Goal: Task Accomplishment & Management: Use online tool/utility

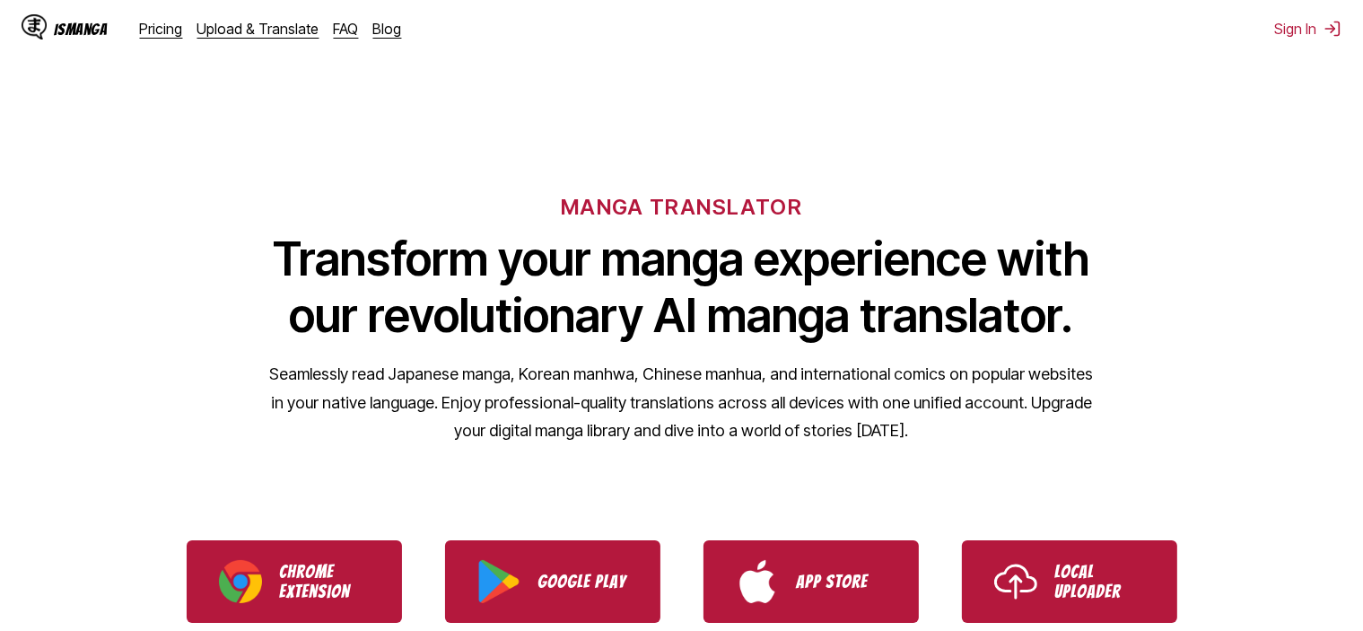
scroll to position [269, 0]
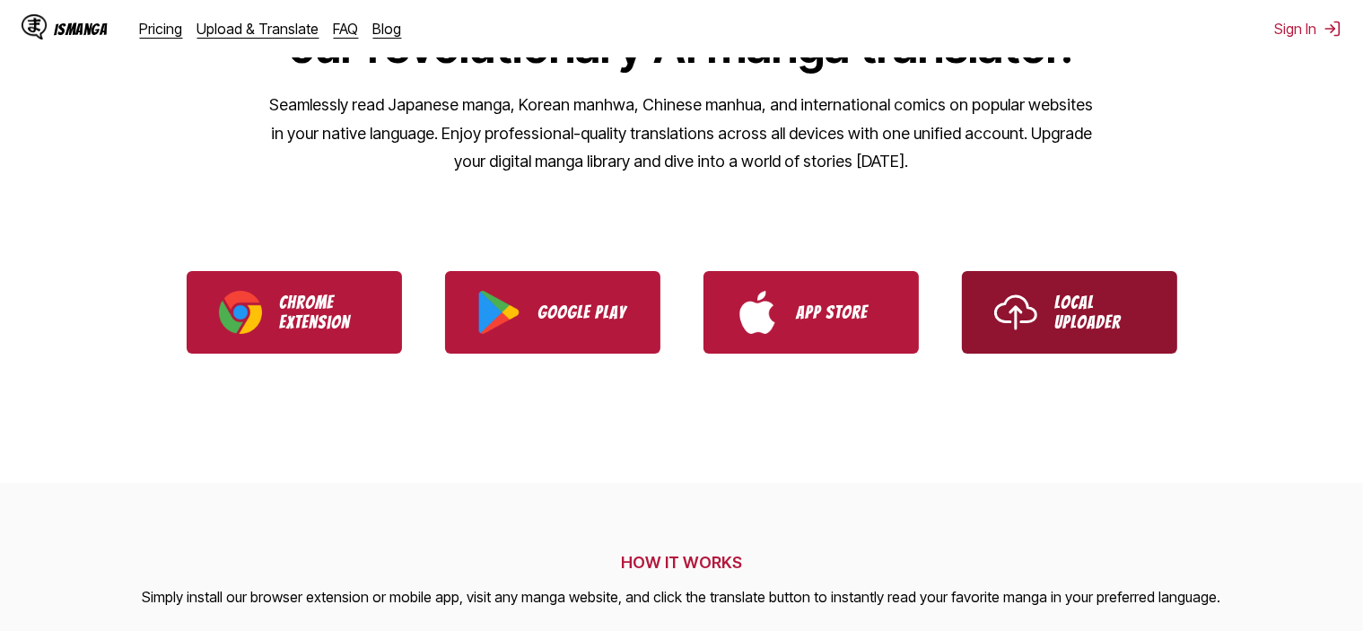
click at [1060, 322] on p "Local Uploader" at bounding box center [1100, 311] width 90 height 39
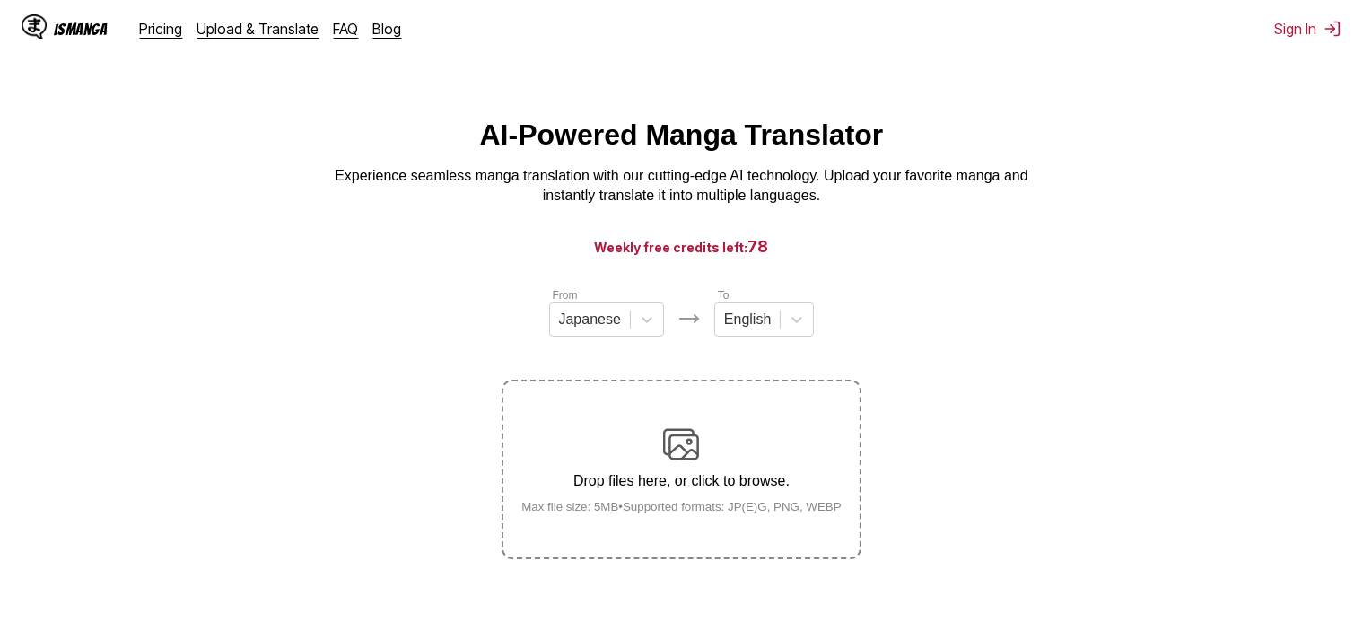
click at [1037, 293] on section "From Japanese To English Drop files here, or click to browse. Max file size: 5M…" at bounding box center [681, 422] width 1334 height 273
click at [679, 401] on label "Drop files here, or click to browse. Max file size: 5MB • Supported formats: JP…" at bounding box center [680, 469] width 355 height 176
click at [0, 0] on input "Drop files here, or click to browse. Max file size: 5MB • Supported formats: JP…" at bounding box center [0, 0] width 0 height 0
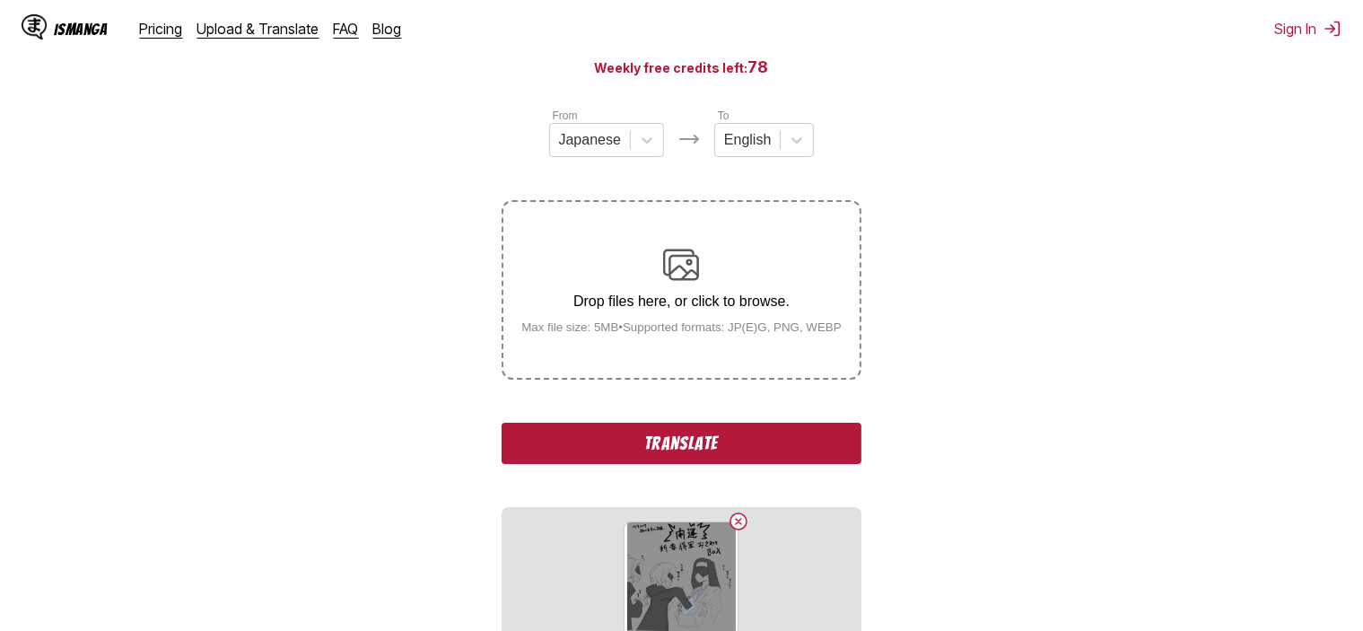
click at [681, 432] on button "Translate" at bounding box center [680, 443] width 359 height 41
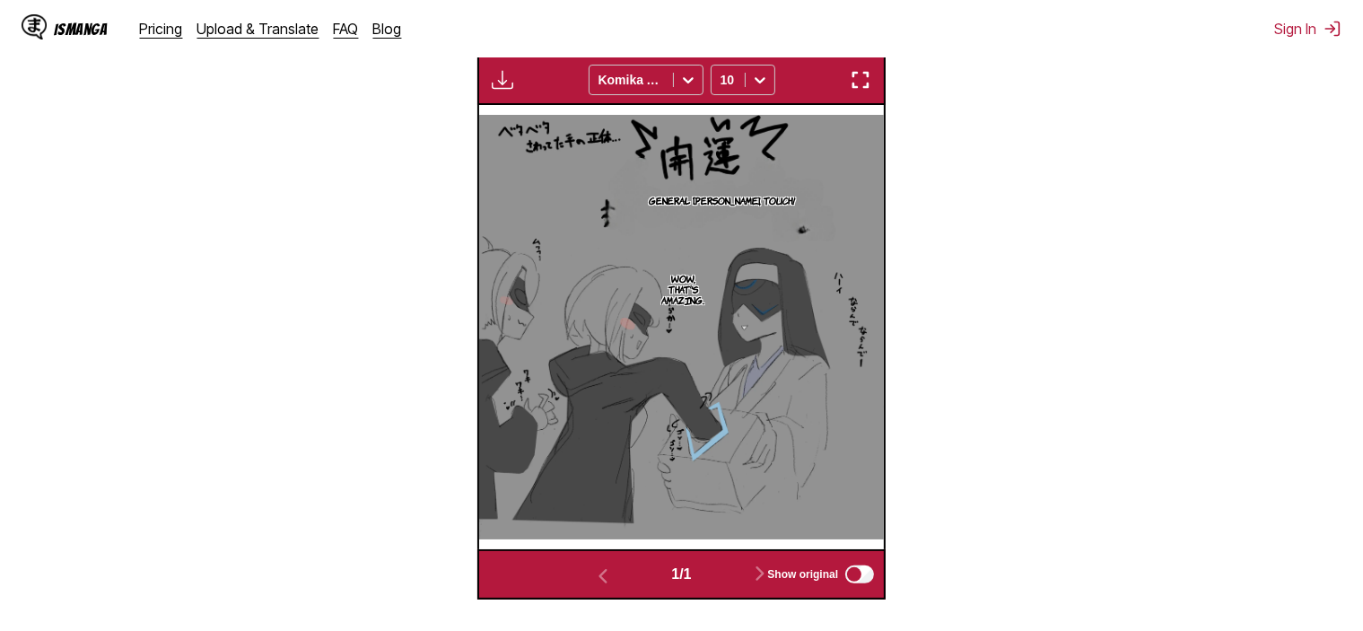
scroll to position [278, 0]
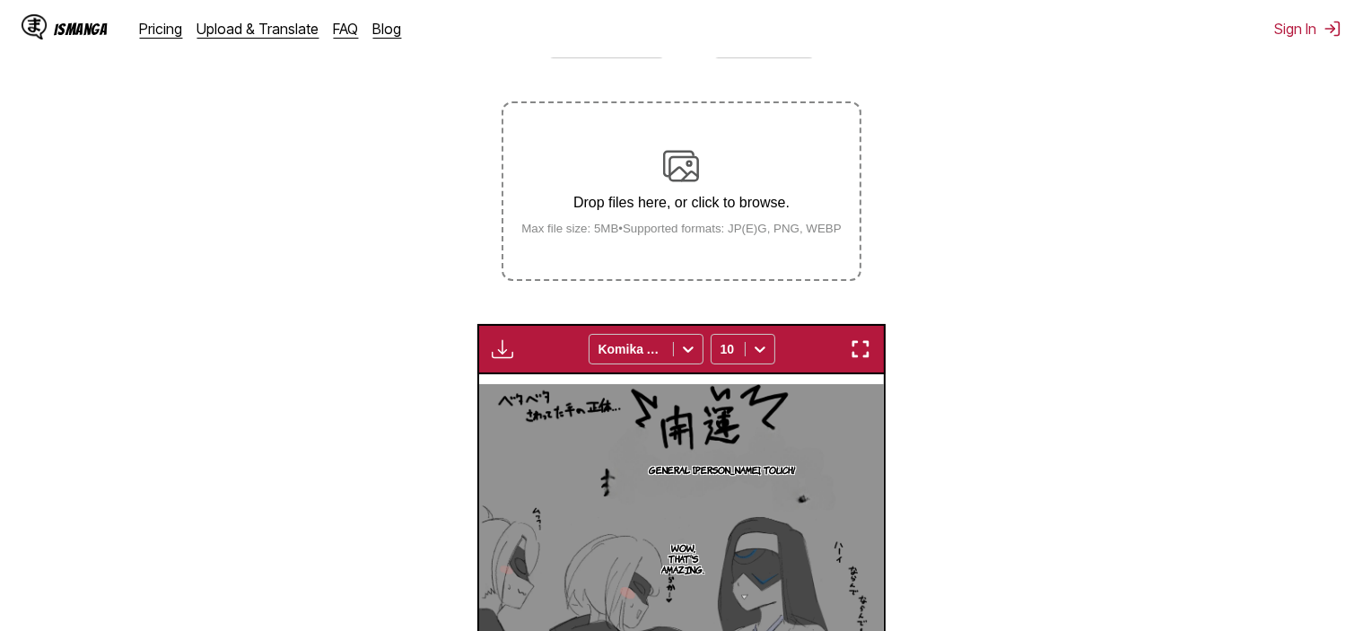
click at [499, 349] on img "button" at bounding box center [503, 349] width 22 height 22
drag, startPoint x: 510, startPoint y: 396, endPoint x: 519, endPoint y: 397, distance: 10.0
click at [512, 397] on small "Available for premium users only" at bounding box center [531, 390] width 76 height 92
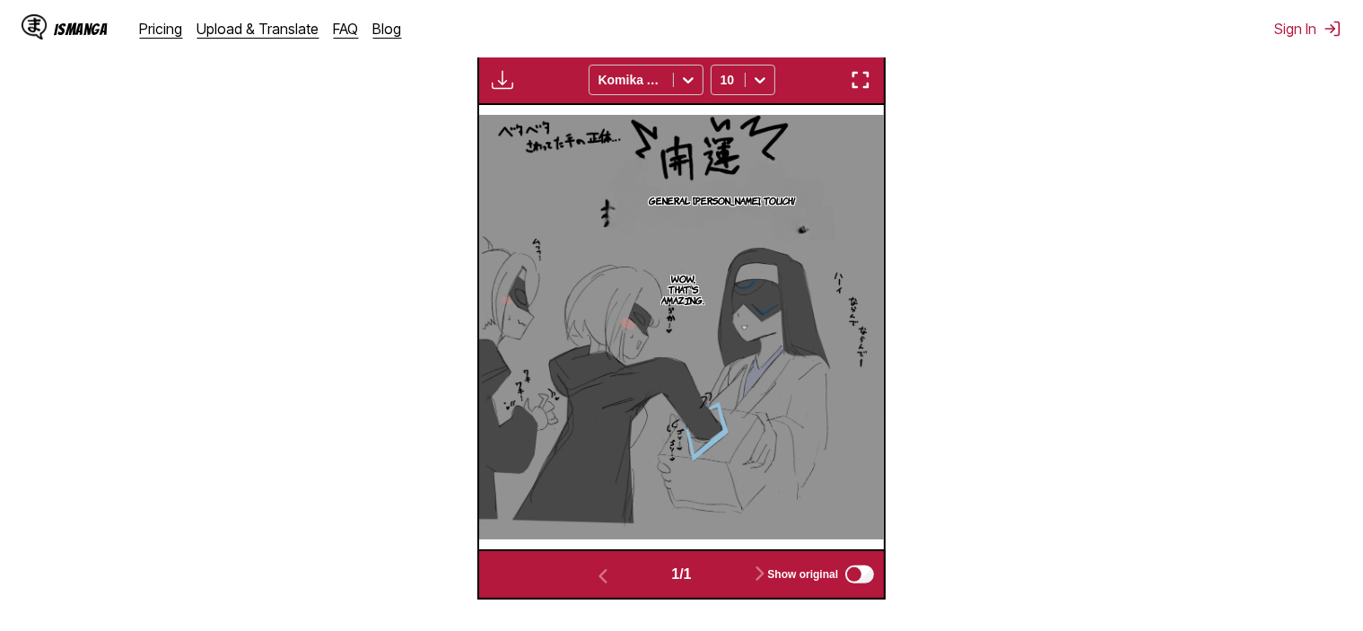
click at [864, 81] on img "button" at bounding box center [861, 80] width 22 height 22
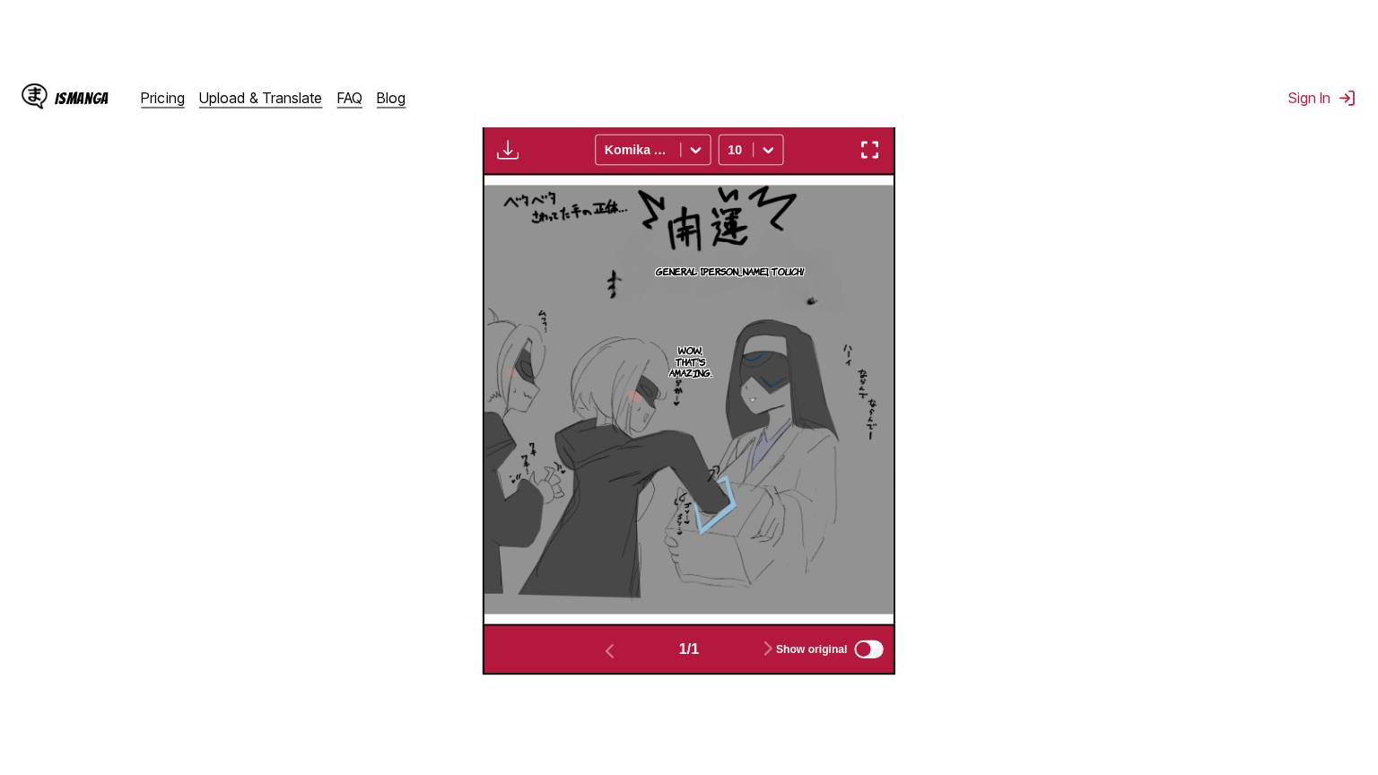
scroll to position [208, 0]
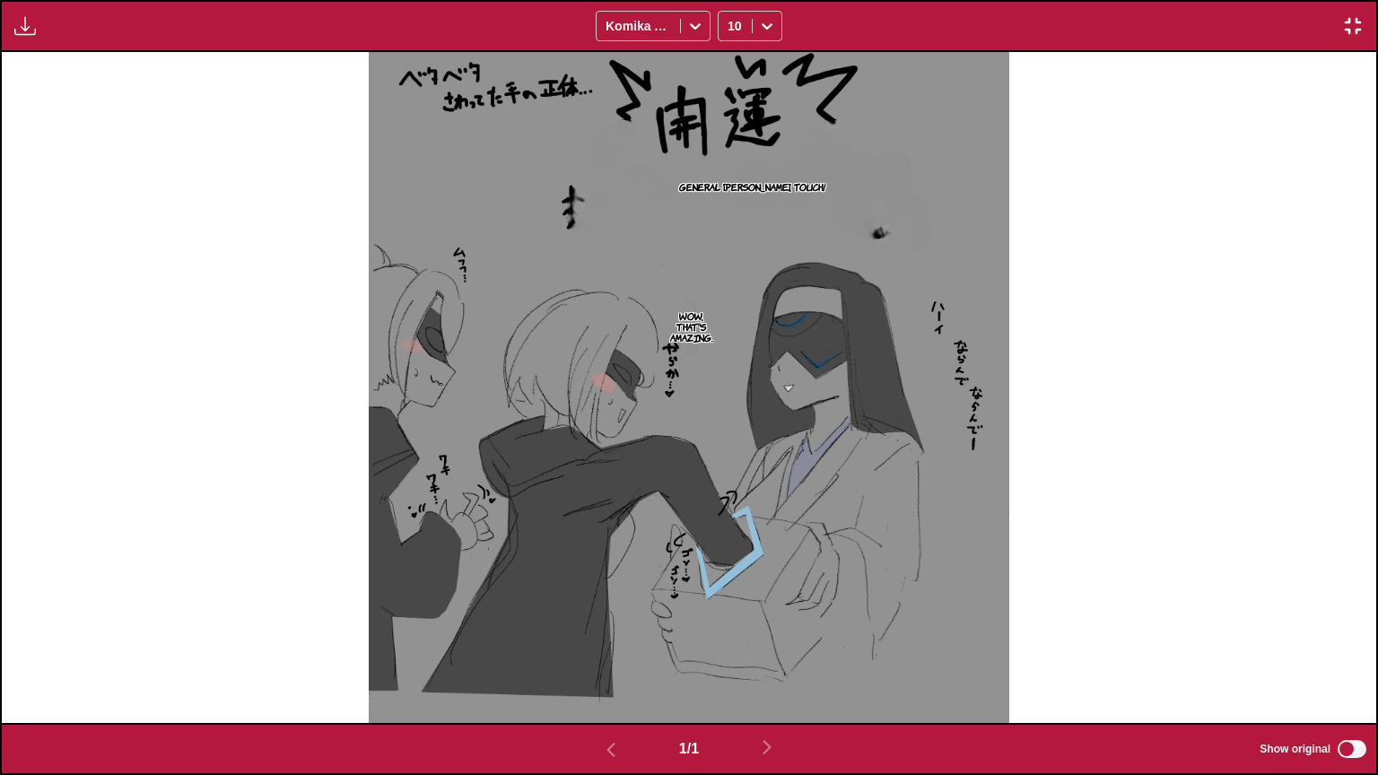
click at [1353, 19] on img "button" at bounding box center [1353, 26] width 22 height 22
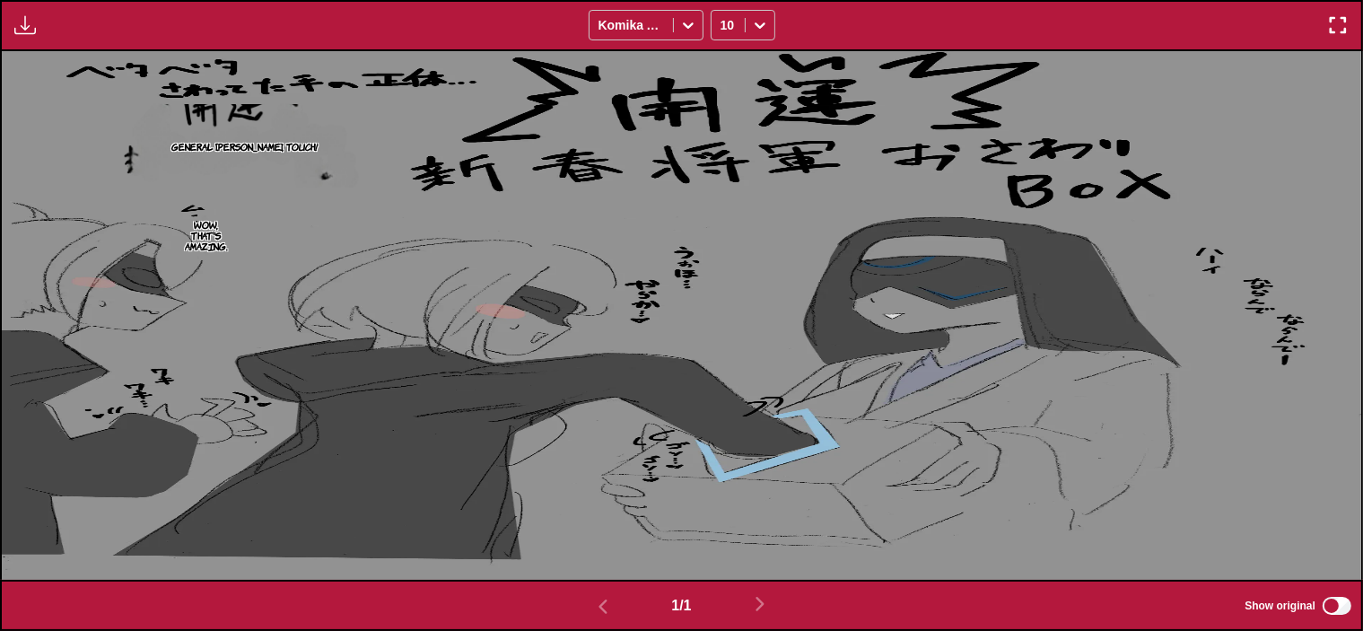
scroll to position [237, 0]
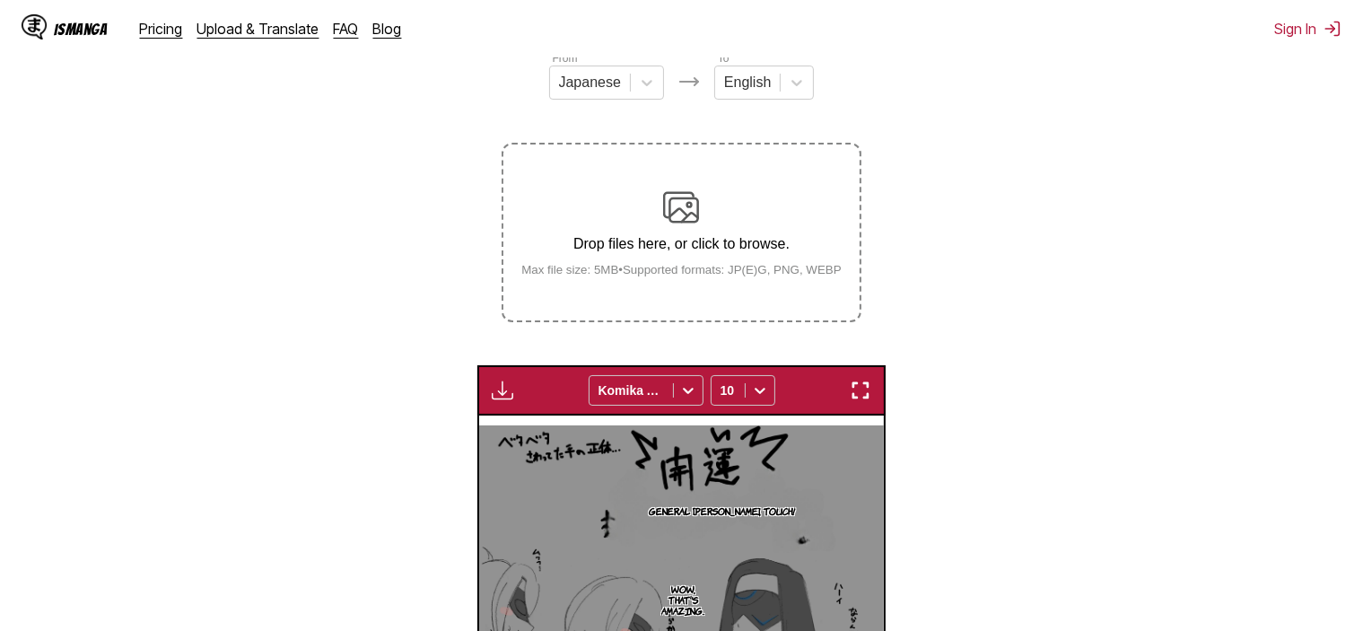
click at [681, 235] on div "Drop files here, or click to browse. Max file size: 5MB • Supported formats: JP…" at bounding box center [681, 232] width 349 height 87
click at [0, 0] on input "Drop files here, or click to browse. Max file size: 5MB • Supported formats: JP…" at bounding box center [0, 0] width 0 height 0
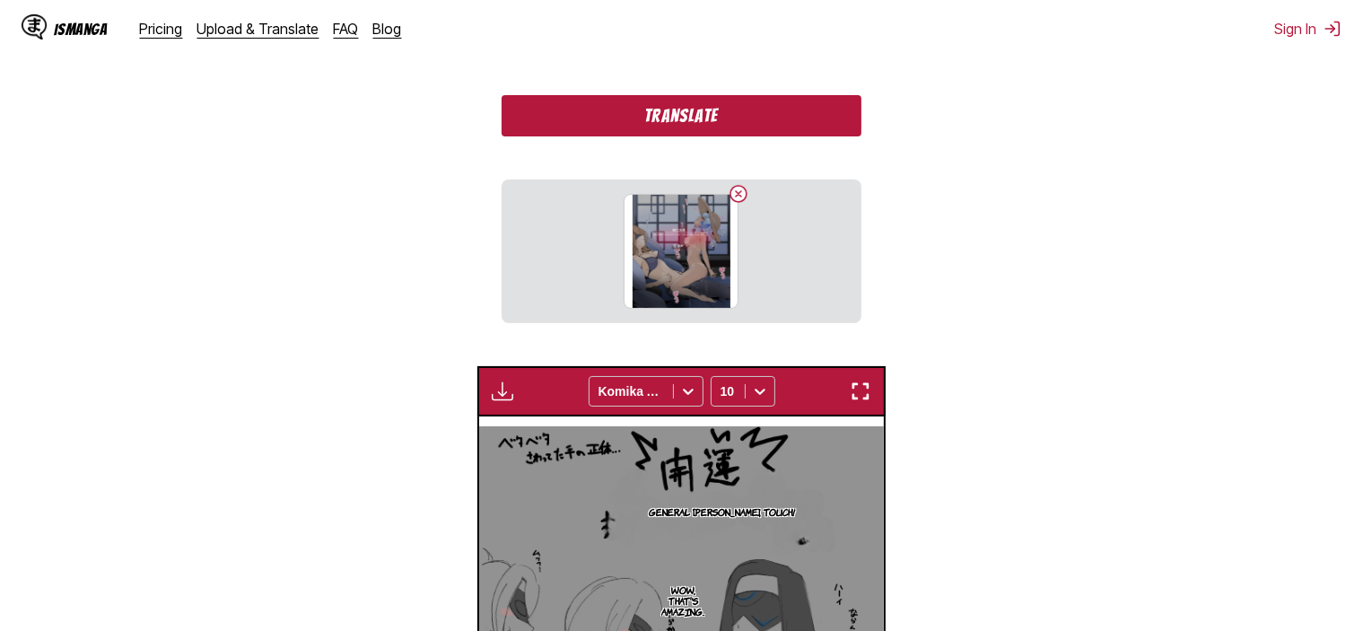
scroll to position [417, 0]
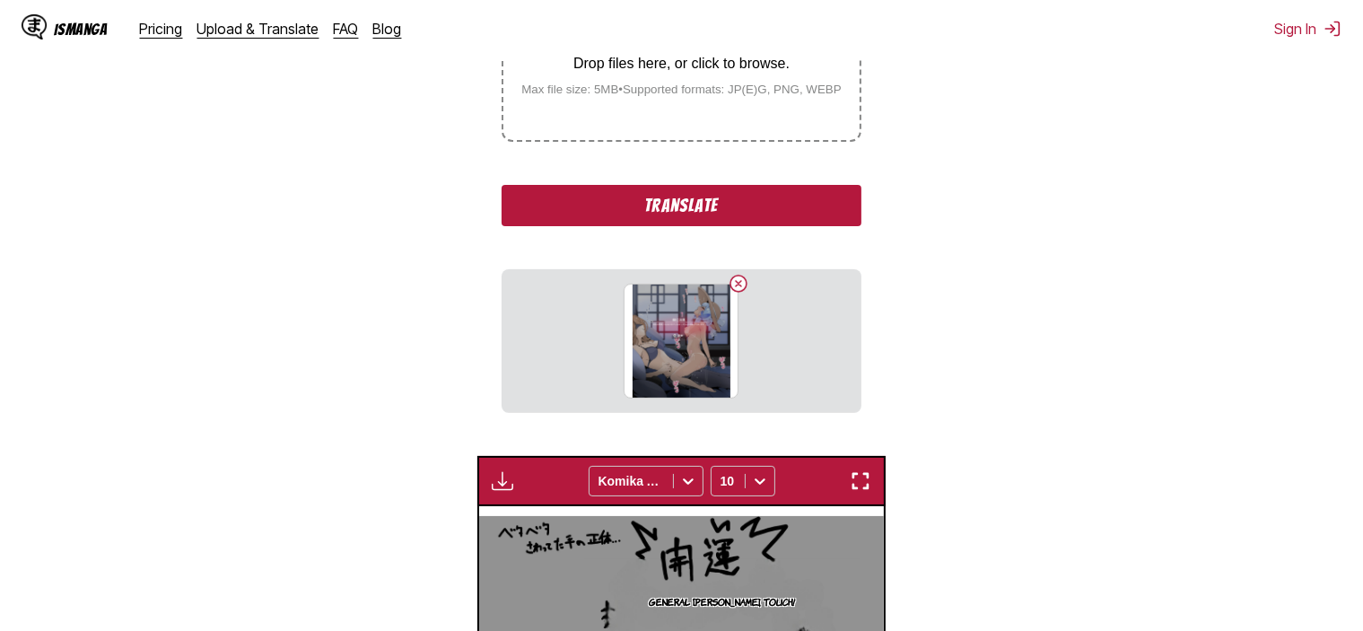
click at [678, 189] on button "Translate" at bounding box center [680, 205] width 359 height 41
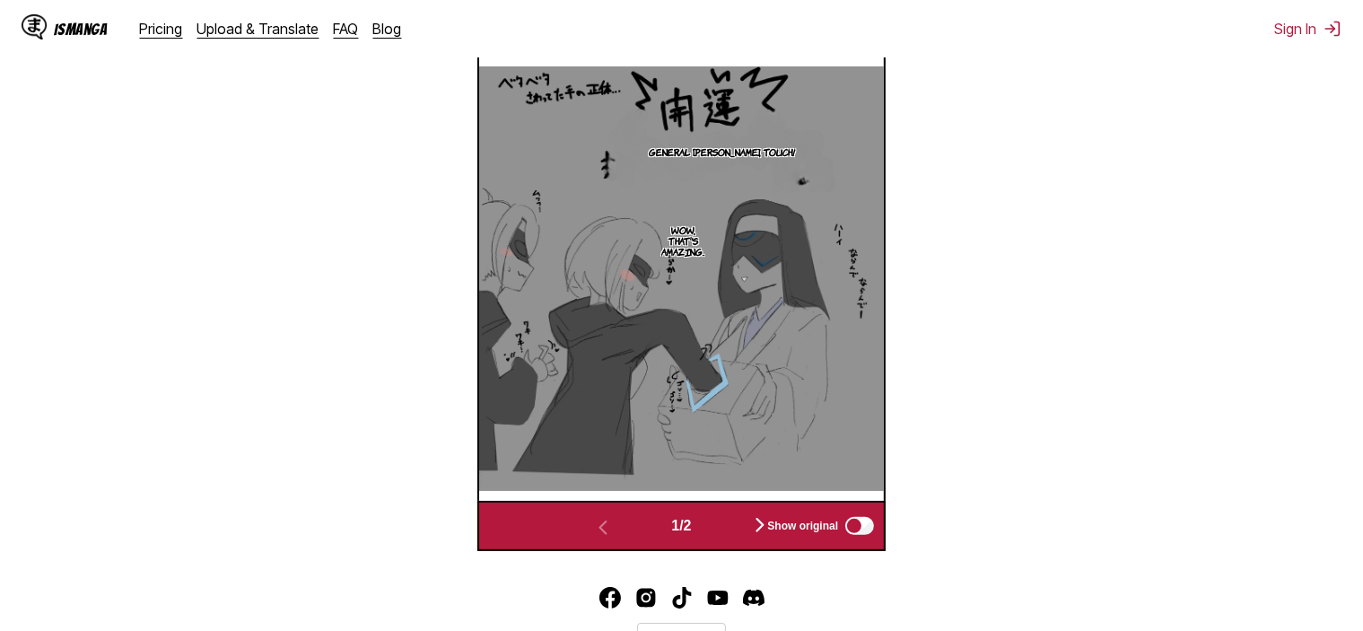
scroll to position [596, 0]
click at [754, 525] on img "button" at bounding box center [760, 525] width 22 height 22
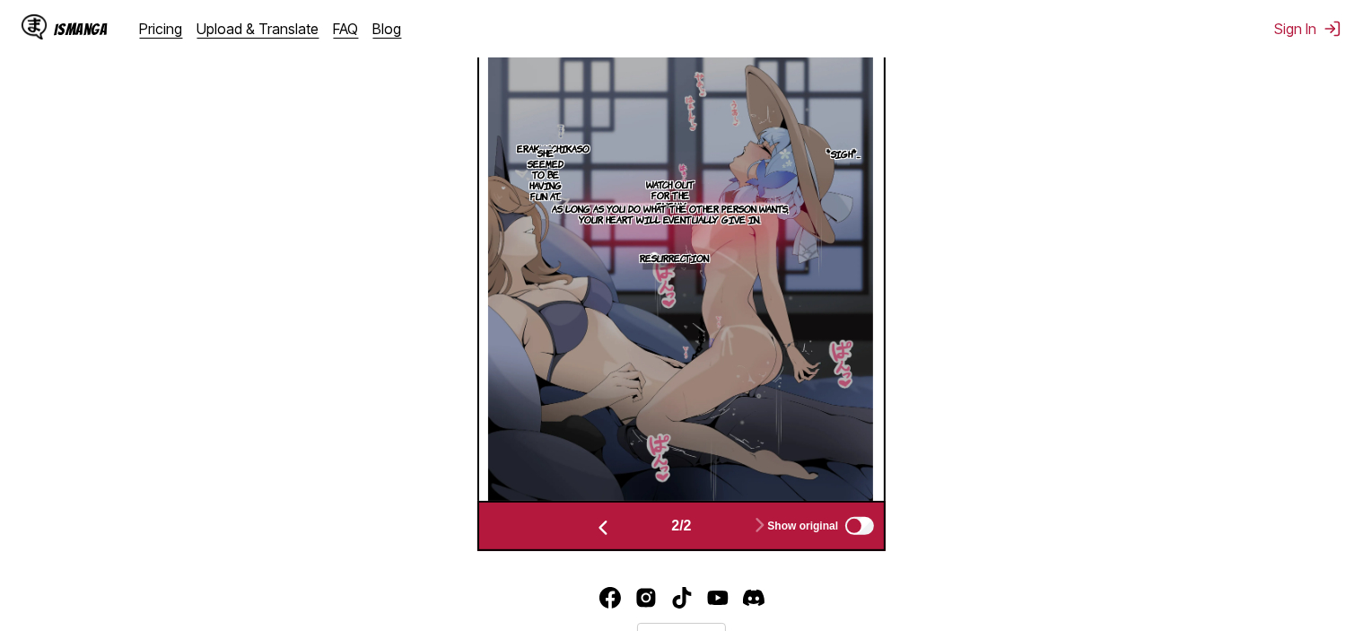
scroll to position [506, 0]
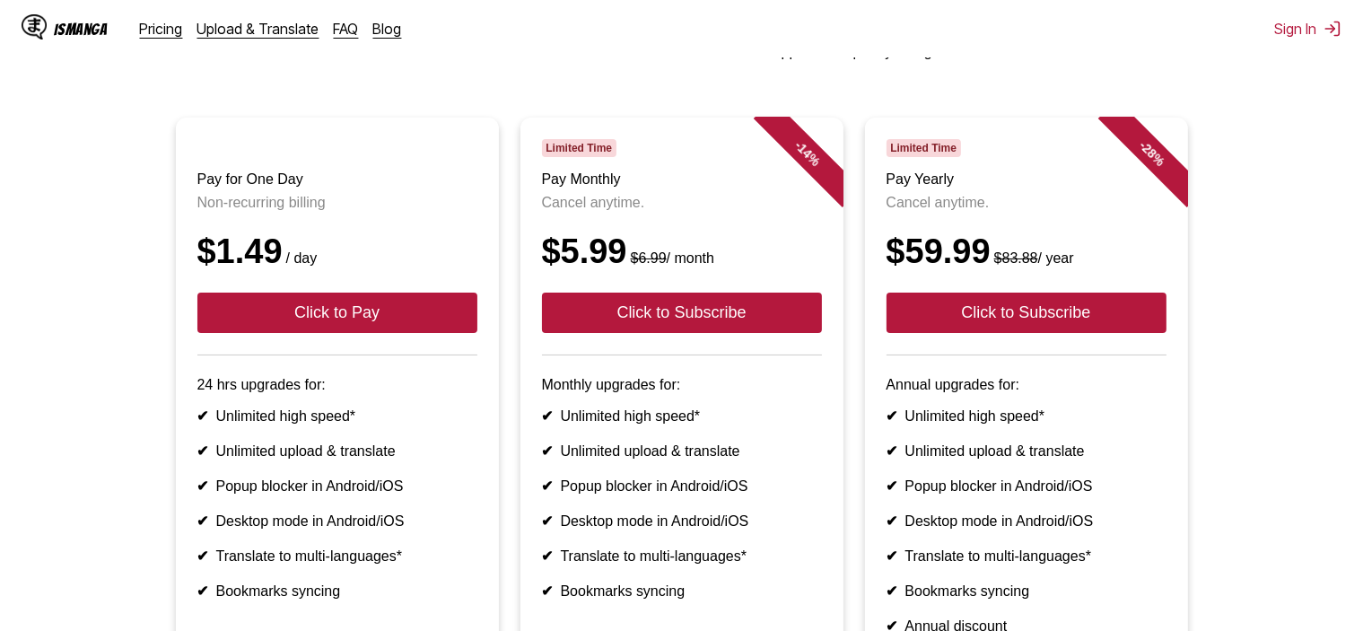
scroll to position [212, 0]
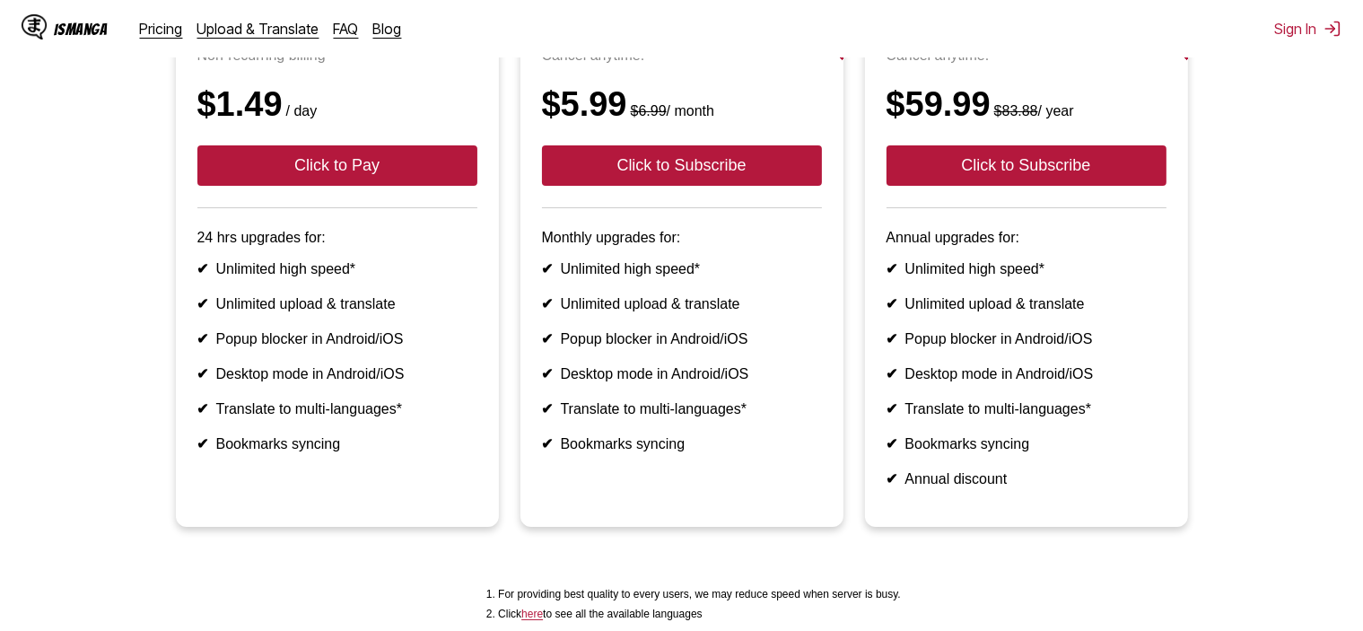
scroll to position [179, 0]
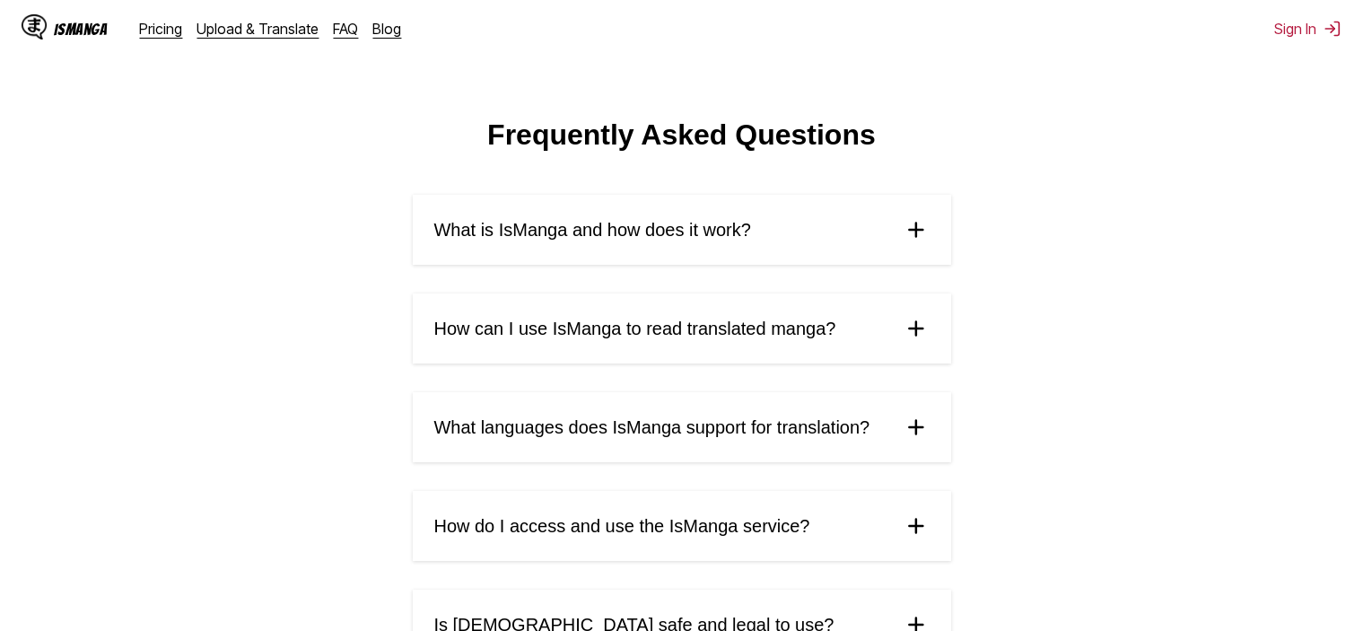
click at [883, 240] on summary "What is IsManga and how does it work?" at bounding box center [682, 230] width 538 height 70
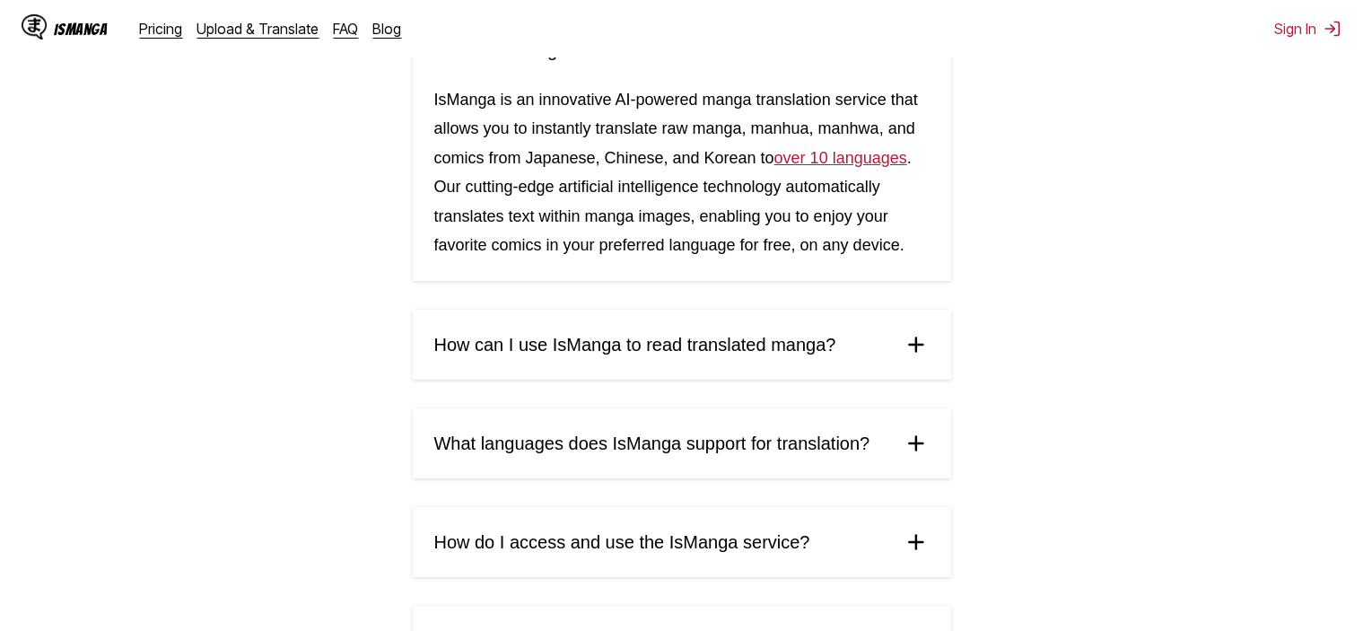
click at [861, 345] on summary "How can I use IsManga to read translated manga?" at bounding box center [682, 345] width 538 height 70
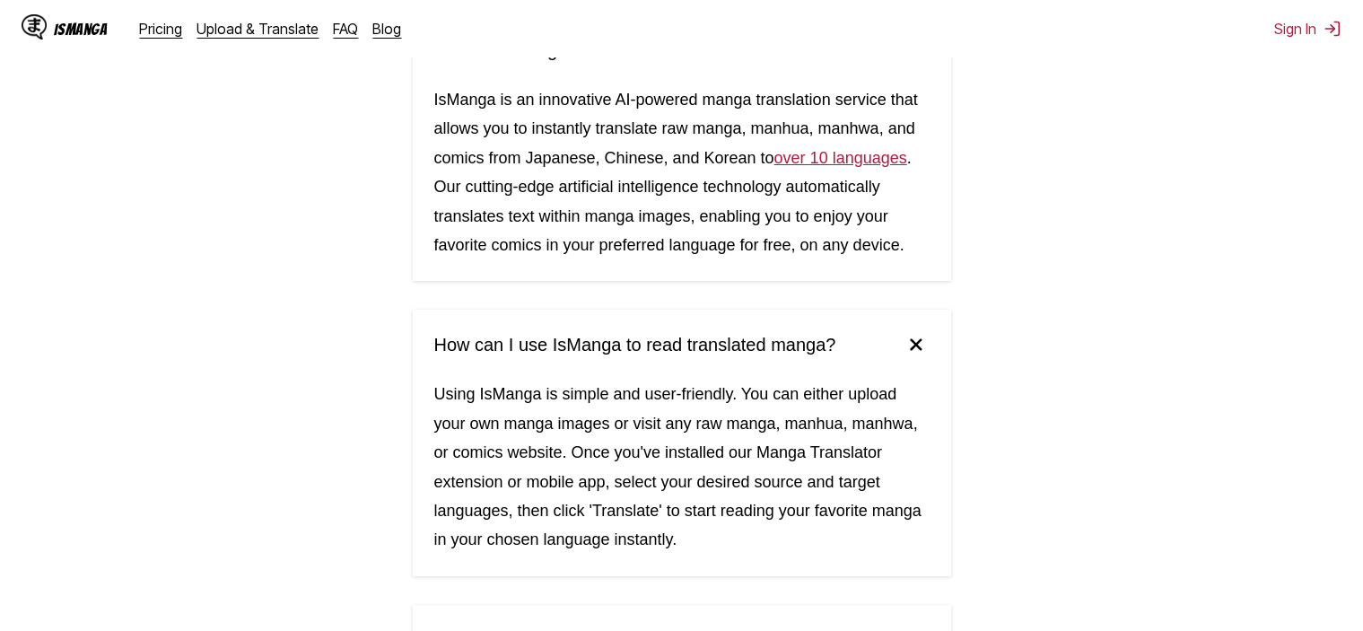
scroll to position [449, 0]
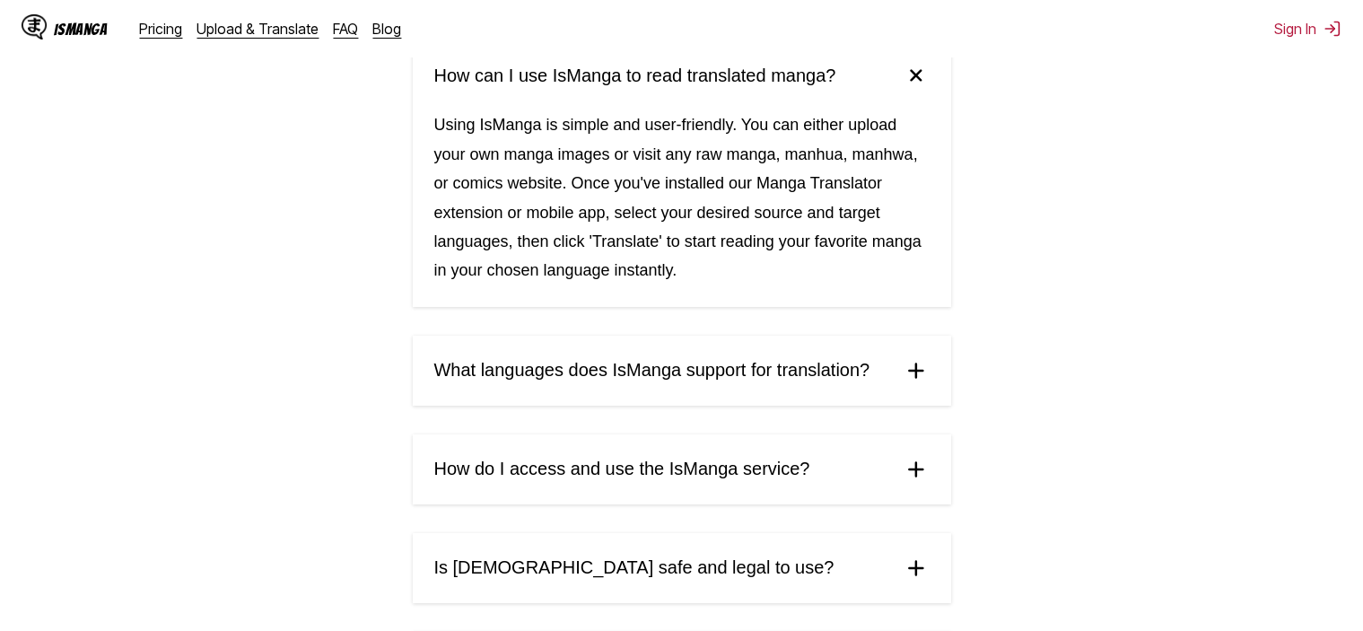
click at [861, 369] on span "What languages does IsManga support for translation?" at bounding box center [652, 370] width 436 height 21
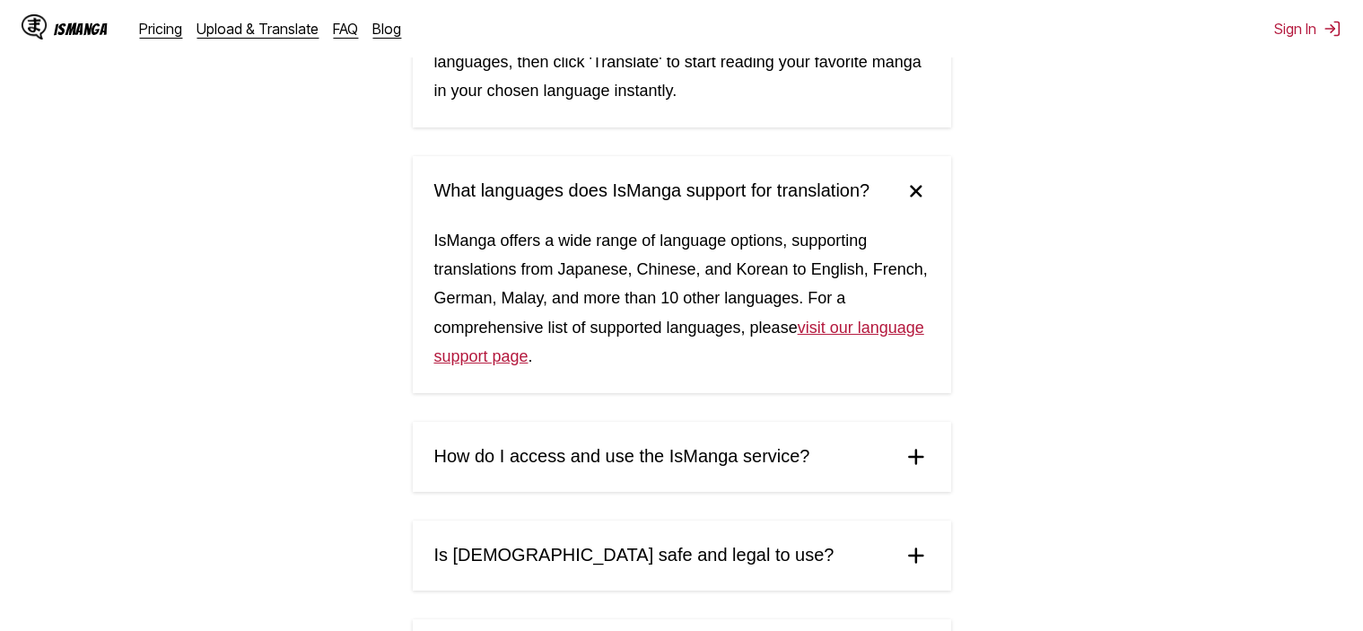
scroll to position [807, 0]
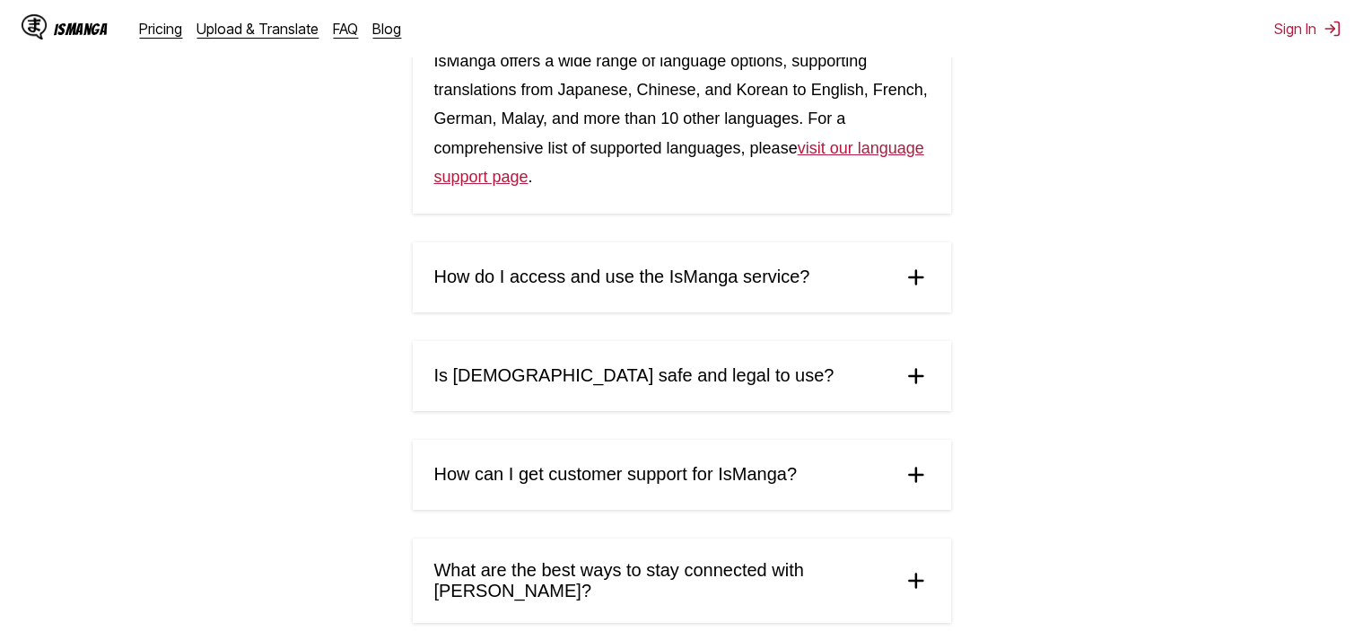
click at [852, 278] on summary "How do I access and use the IsManga service?" at bounding box center [682, 277] width 538 height 70
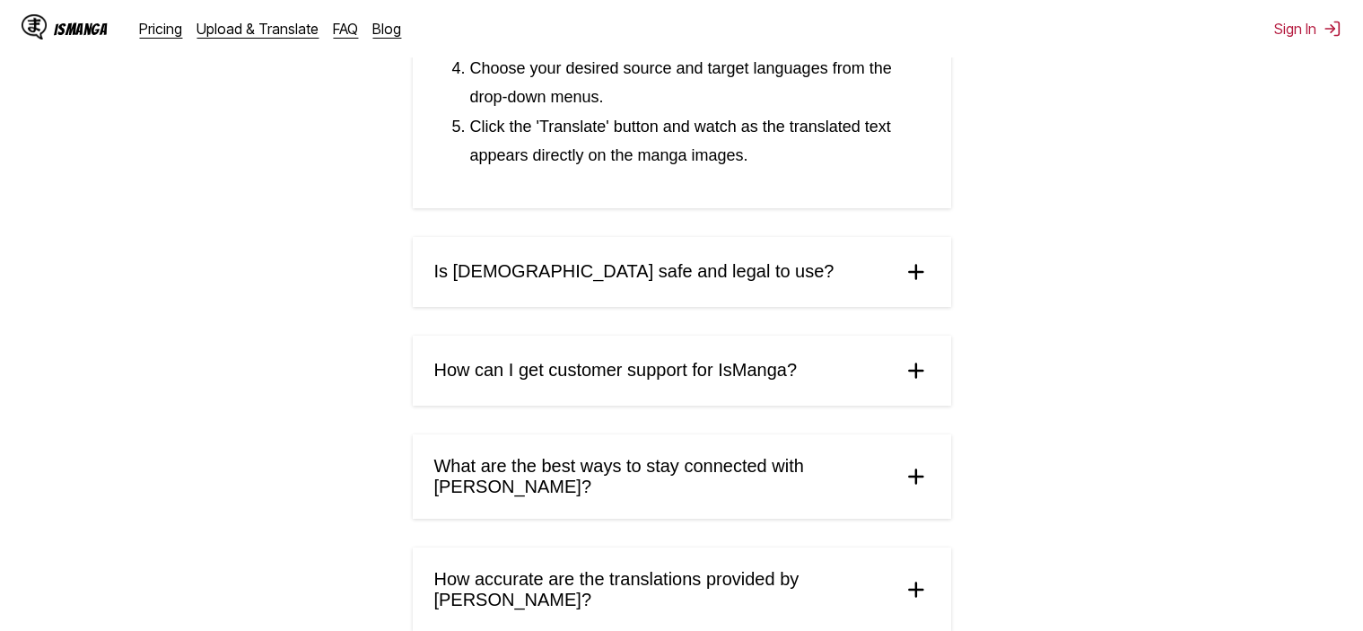
scroll to position [1346, 0]
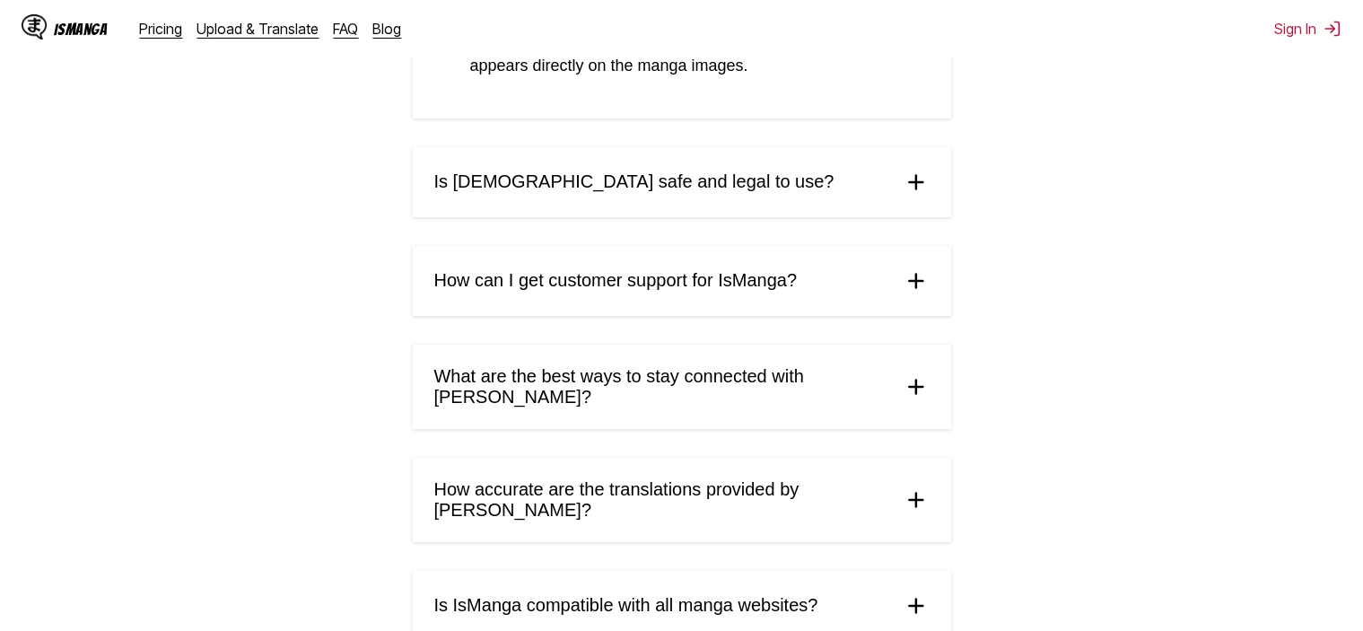
click at [865, 184] on summary "Is [DEMOGRAPHIC_DATA] safe and legal to use?" at bounding box center [682, 182] width 538 height 70
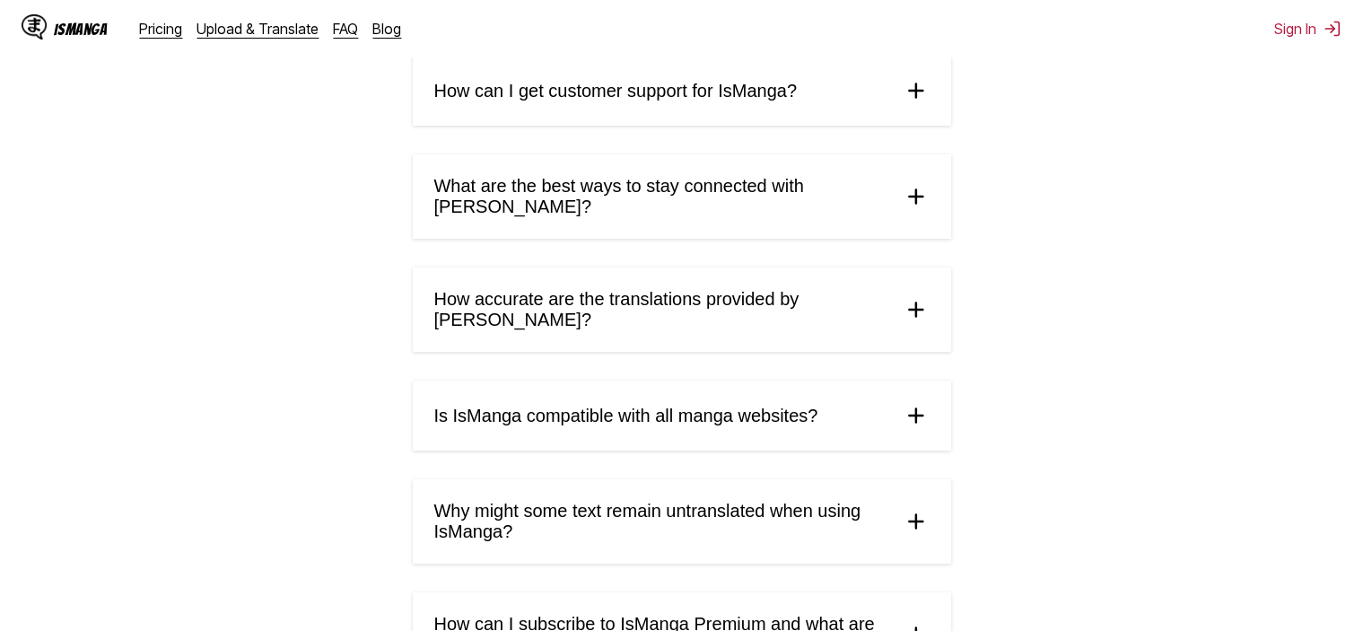
scroll to position [1705, 0]
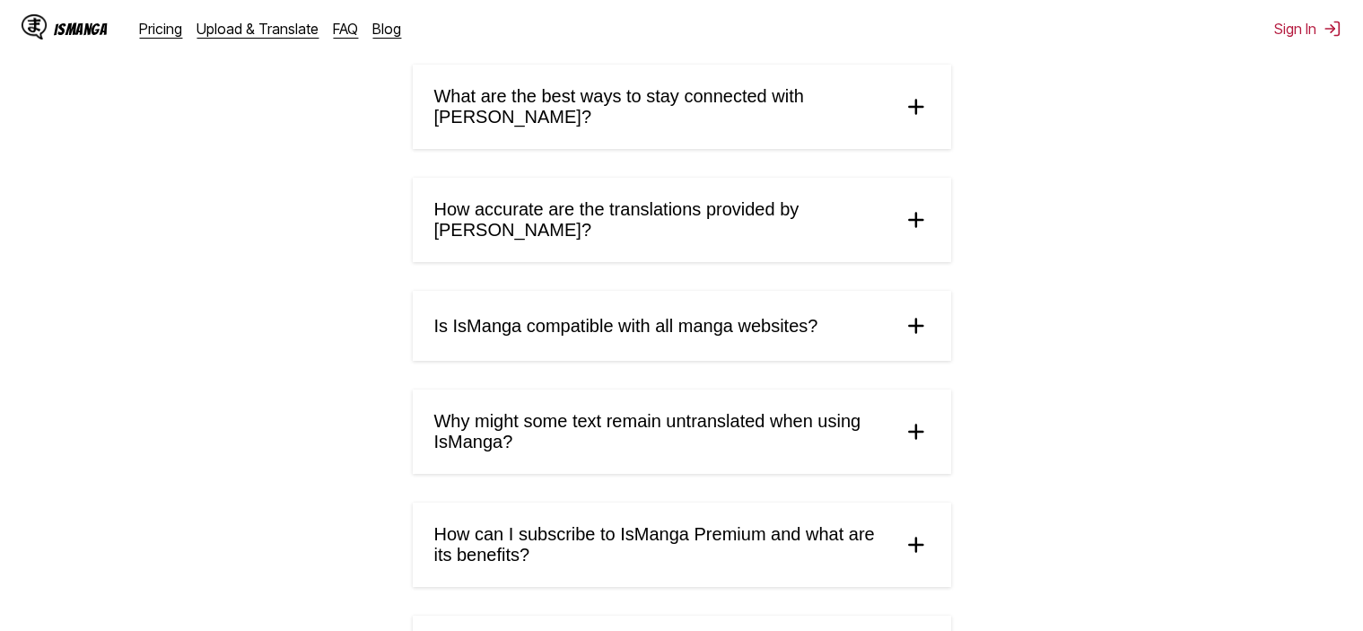
click at [810, 316] on span "Is IsManga compatible with all manga websites?" at bounding box center [626, 326] width 384 height 21
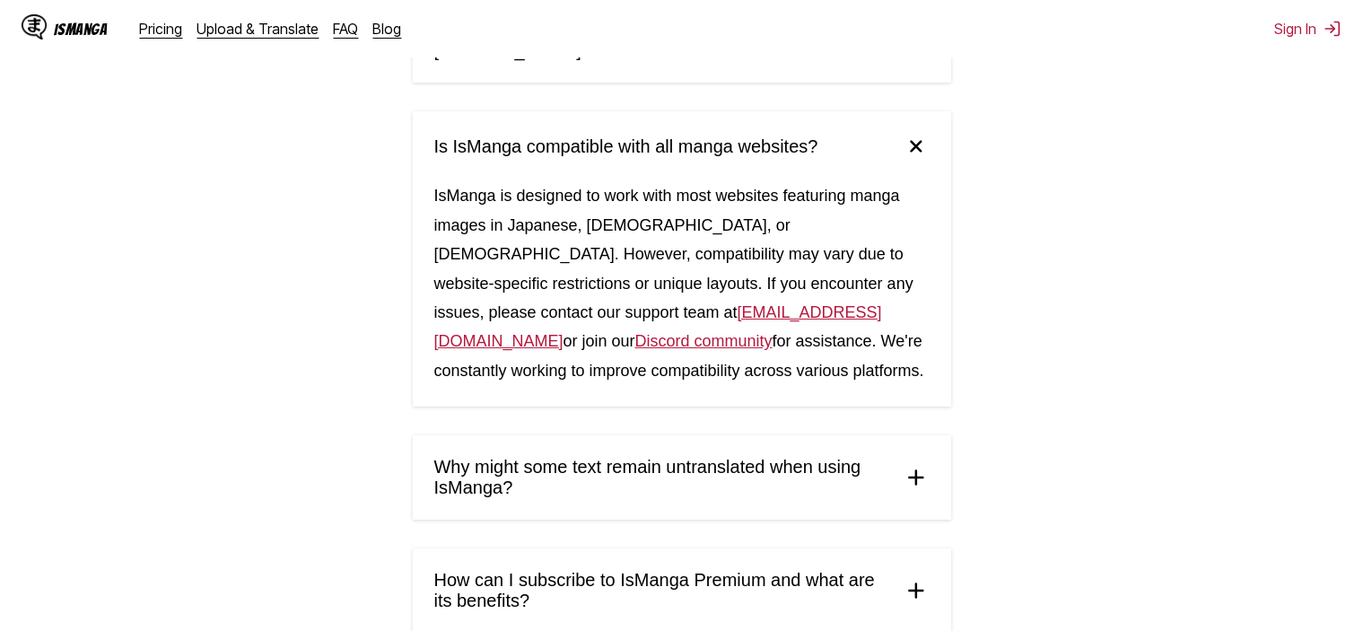
scroll to position [2063, 0]
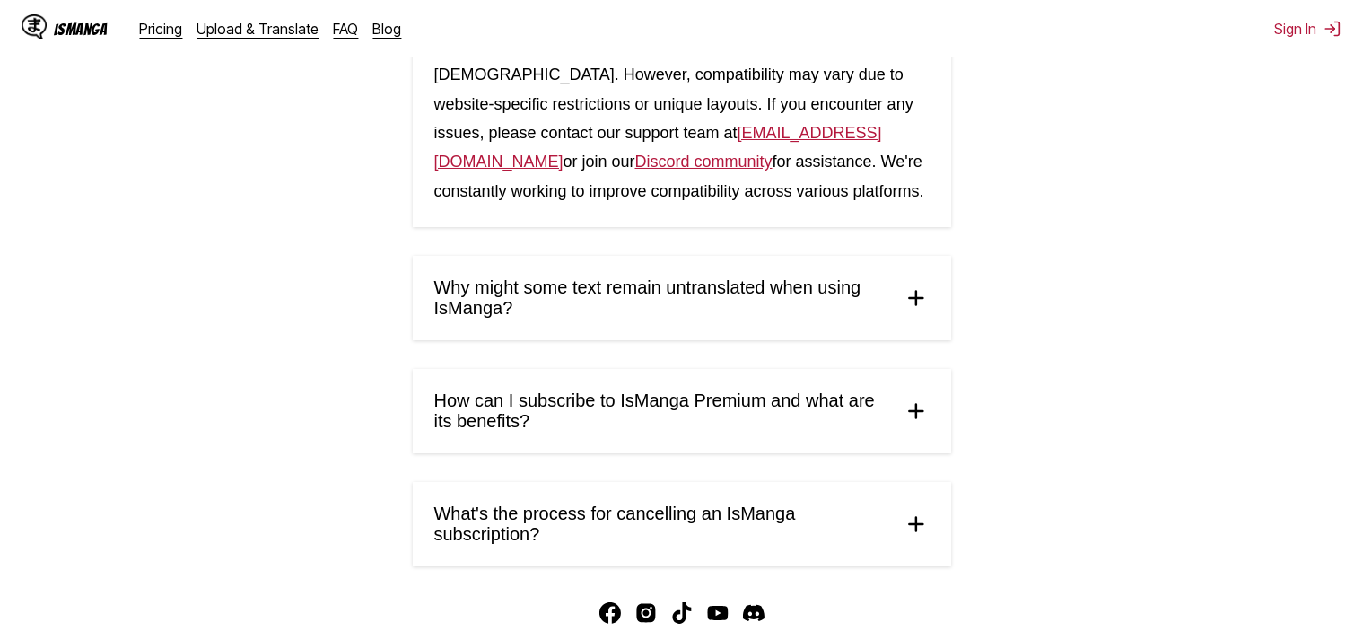
click at [750, 408] on span "How can I subscribe to IsManga Premium and what are its benefits?" at bounding box center [661, 410] width 454 height 41
